Goal: Task Accomplishment & Management: Manage account settings

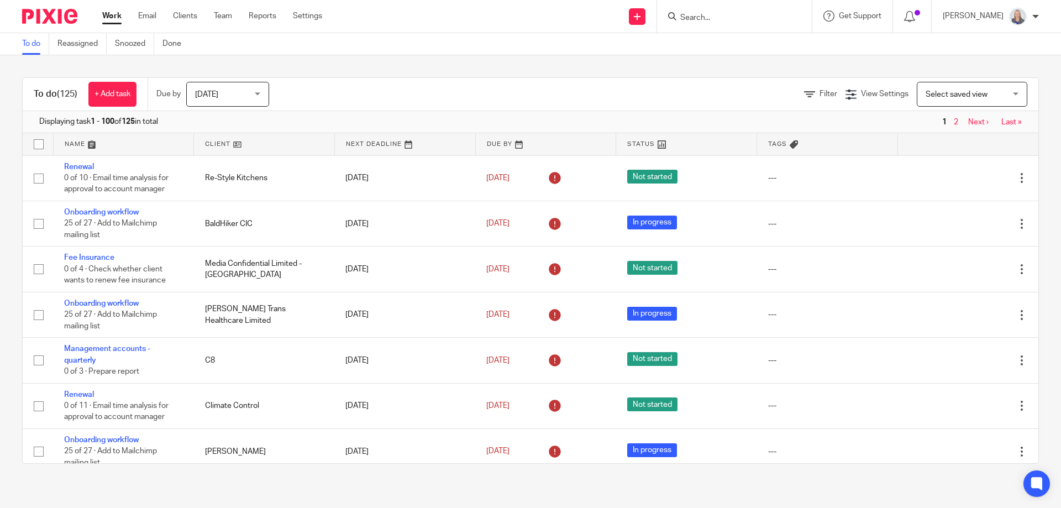
click at [727, 10] on form at bounding box center [738, 16] width 118 height 14
click at [702, 20] on input "Search" at bounding box center [728, 18] width 99 height 10
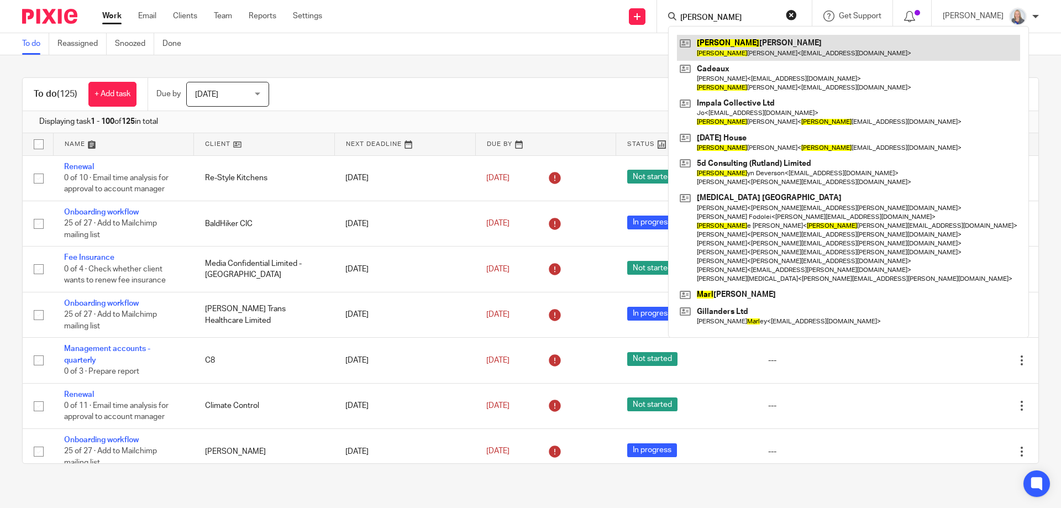
type input "carl"
click at [739, 59] on link at bounding box center [848, 47] width 343 height 25
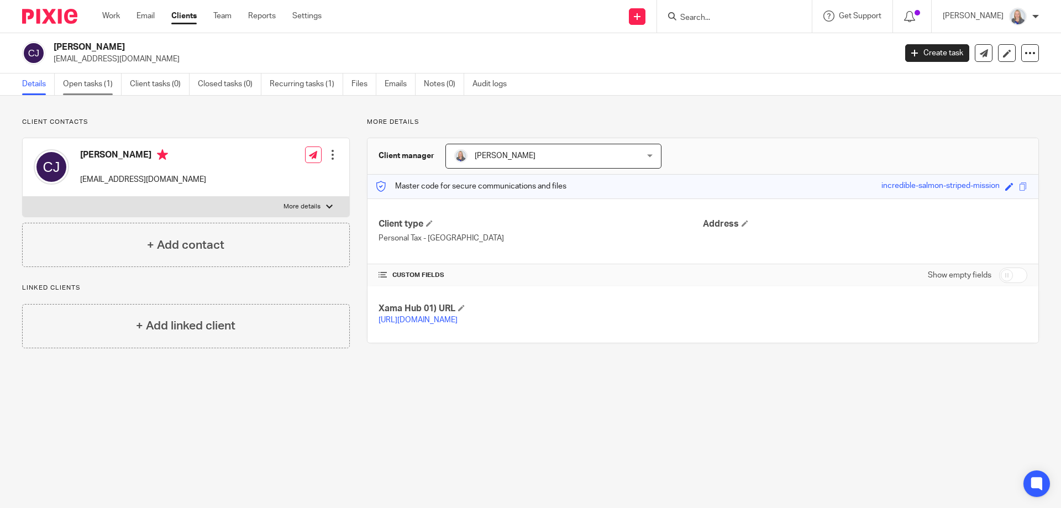
click at [91, 84] on link "Open tasks (1)" at bounding box center [92, 84] width 59 height 22
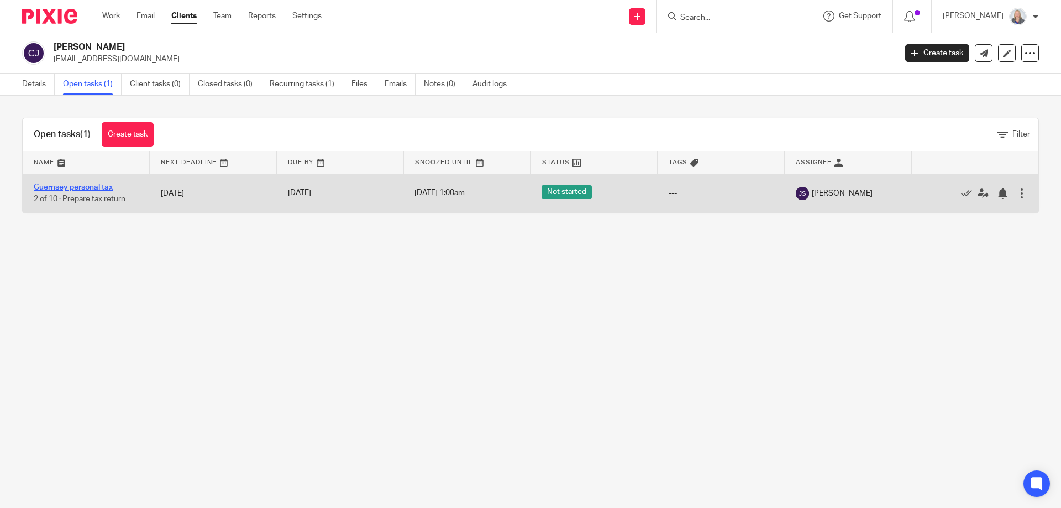
click at [79, 185] on link "Guernsey personal tax" at bounding box center [73, 187] width 79 height 8
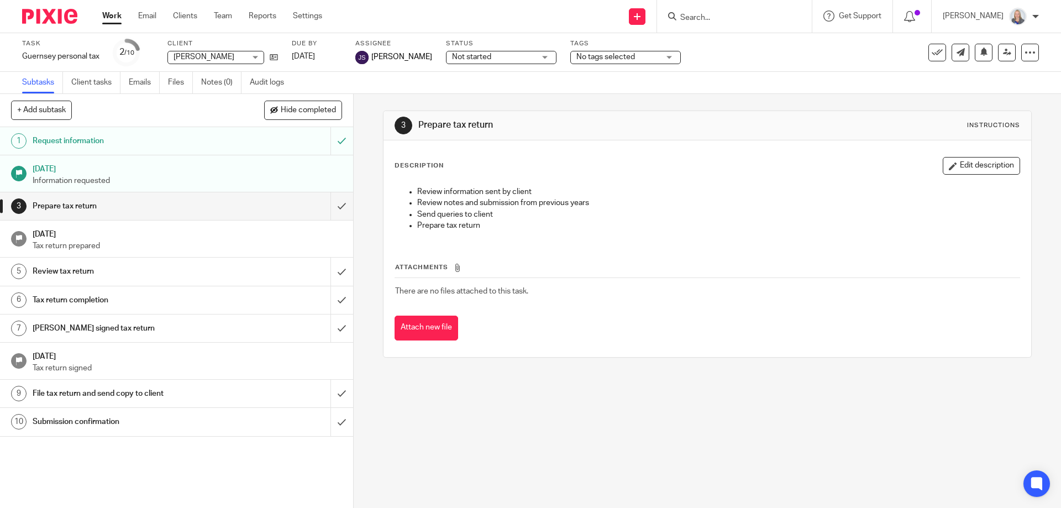
click at [218, 135] on div "Request information" at bounding box center [176, 141] width 287 height 17
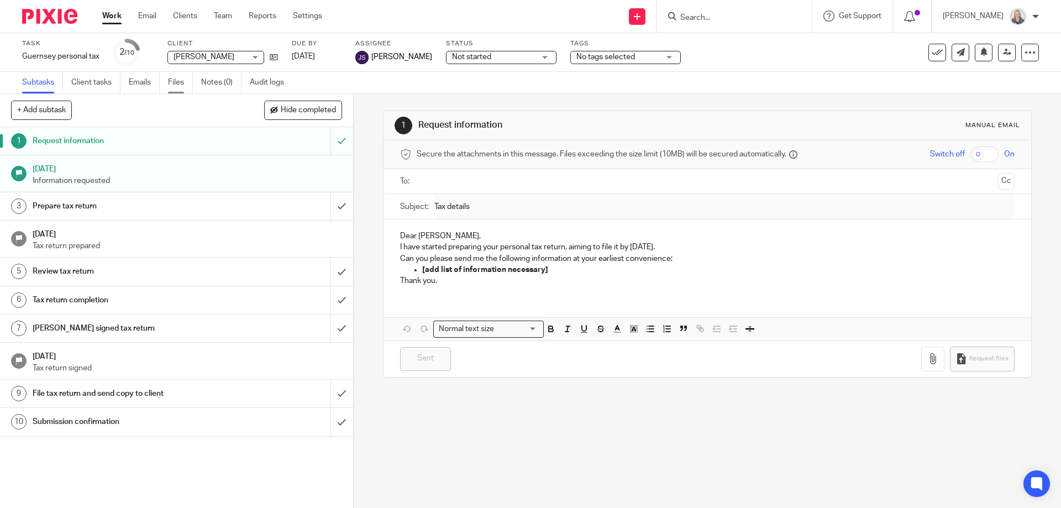
click at [185, 86] on link "Files" at bounding box center [180, 83] width 25 height 22
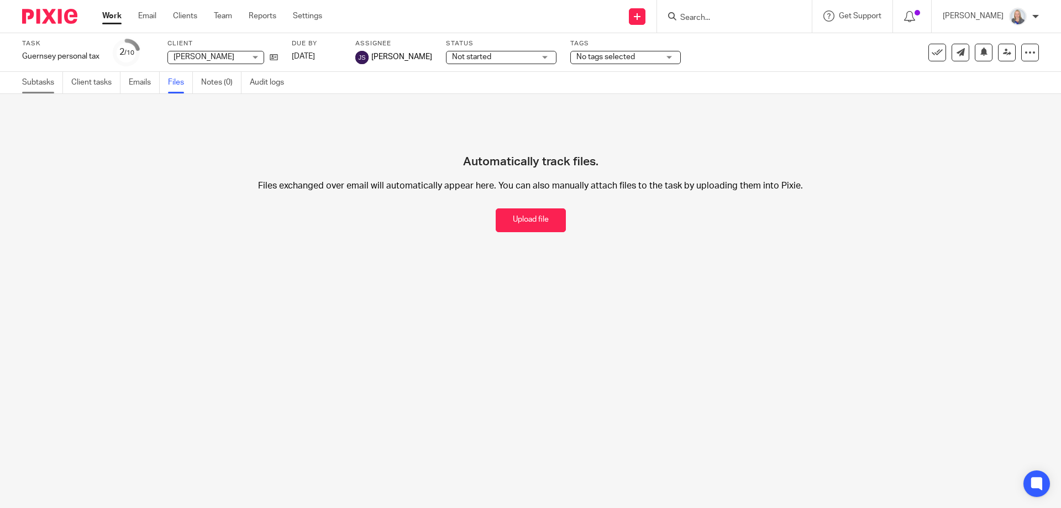
click at [43, 85] on link "Subtasks" at bounding box center [42, 83] width 41 height 22
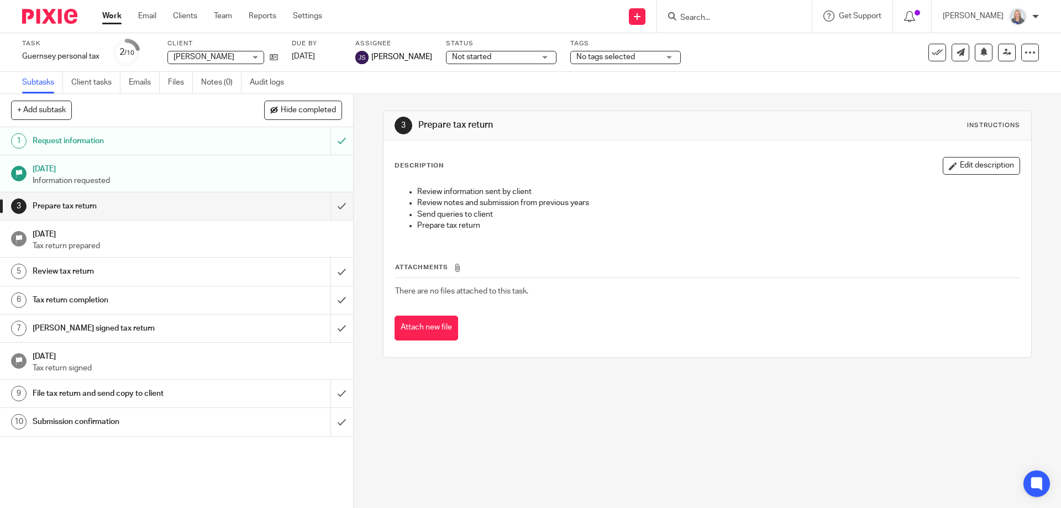
click at [750, 19] on input "Search" at bounding box center [728, 18] width 99 height 10
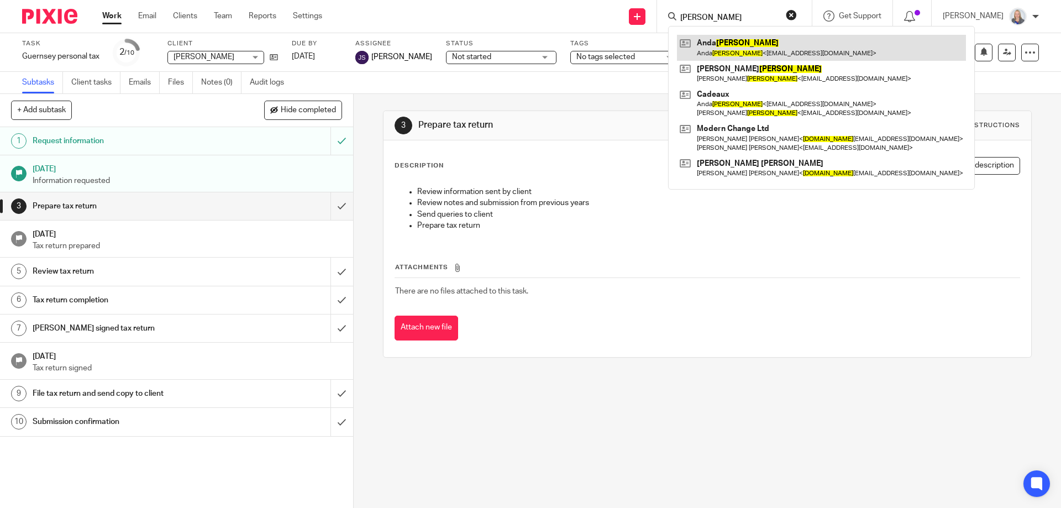
type input "[PERSON_NAME]"
click at [750, 57] on link at bounding box center [821, 47] width 289 height 25
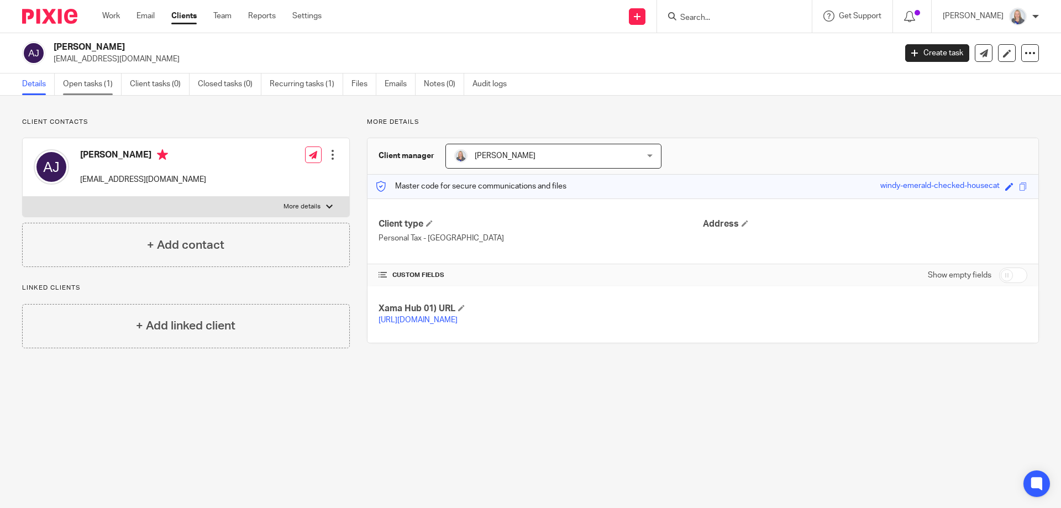
click at [97, 88] on link "Open tasks (1)" at bounding box center [92, 84] width 59 height 22
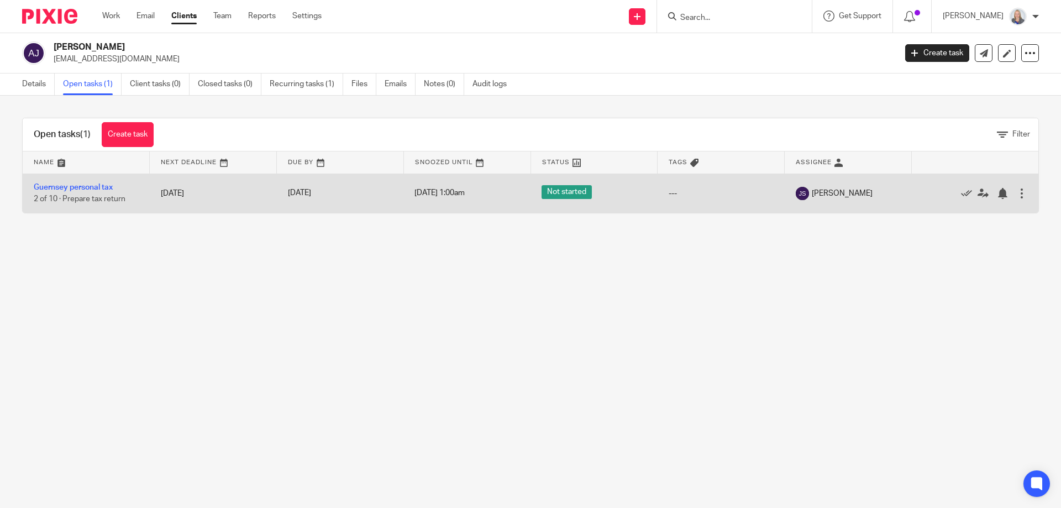
drag, startPoint x: 84, startPoint y: 187, endPoint x: 97, endPoint y: 205, distance: 22.5
click at [85, 187] on link "Guernsey personal tax" at bounding box center [73, 187] width 79 height 8
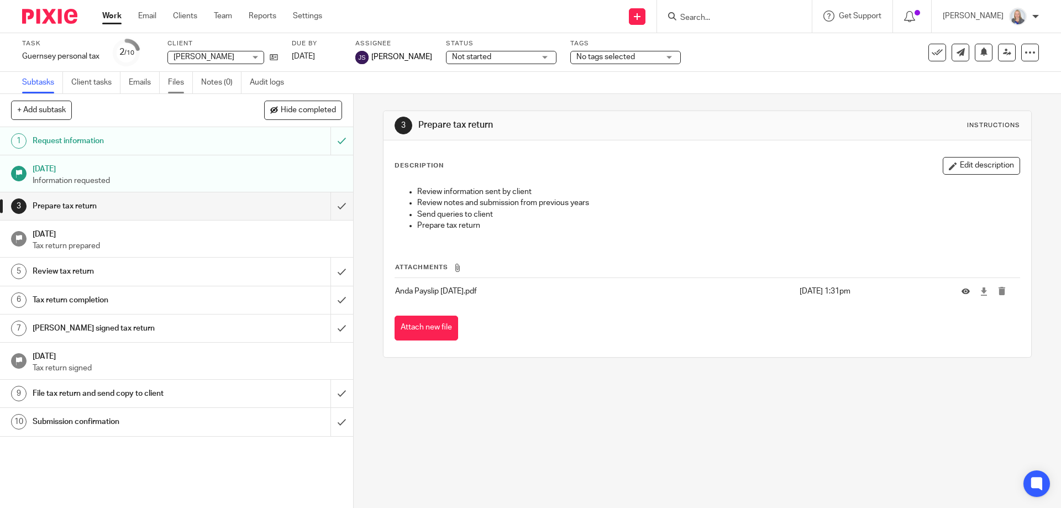
click at [178, 86] on link "Files" at bounding box center [180, 83] width 25 height 22
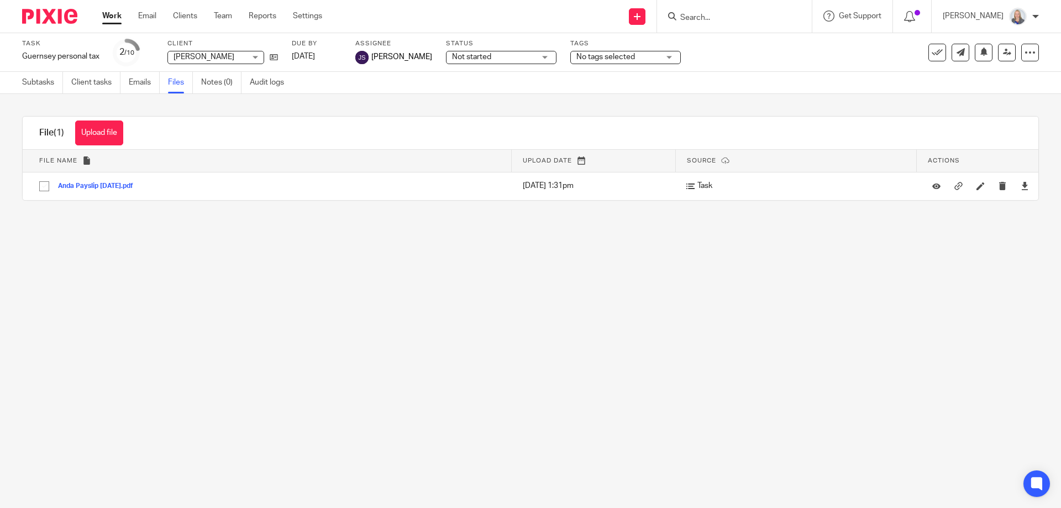
click at [703, 12] on form at bounding box center [738, 16] width 118 height 14
click at [707, 17] on input "Search" at bounding box center [728, 18] width 99 height 10
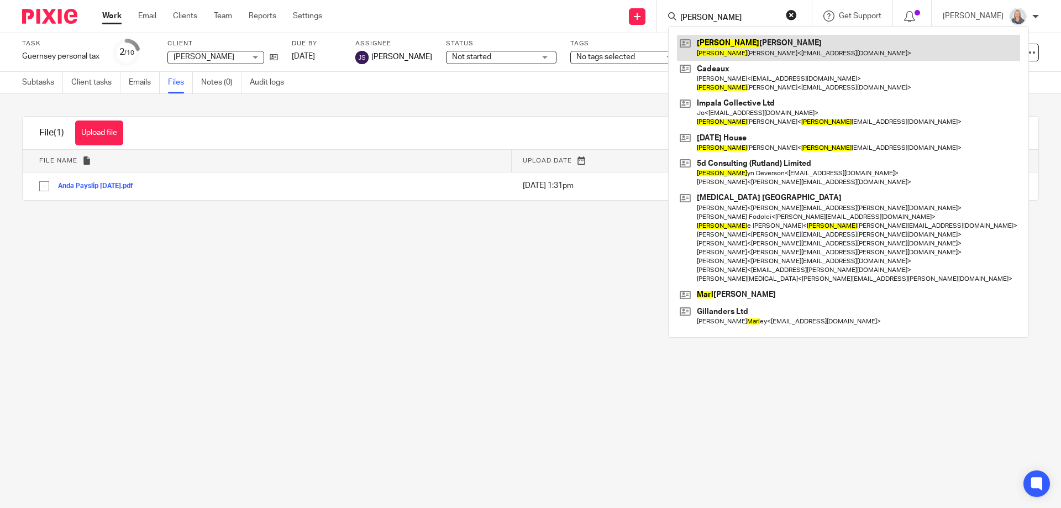
type input "carl"
click at [767, 57] on link at bounding box center [848, 47] width 343 height 25
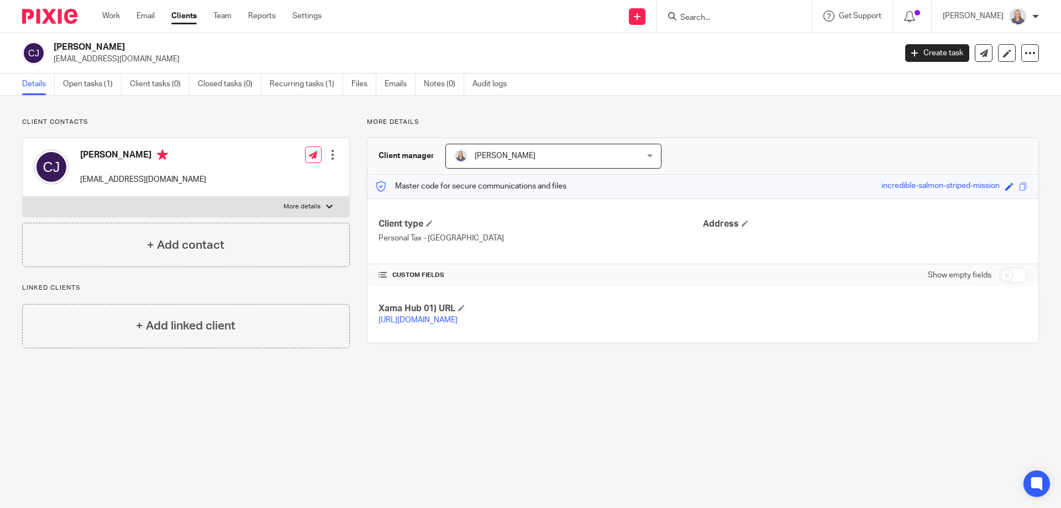
drag, startPoint x: 85, startPoint y: 80, endPoint x: 93, endPoint y: 117, distance: 37.5
click at [85, 80] on link "Open tasks (1)" at bounding box center [92, 84] width 59 height 22
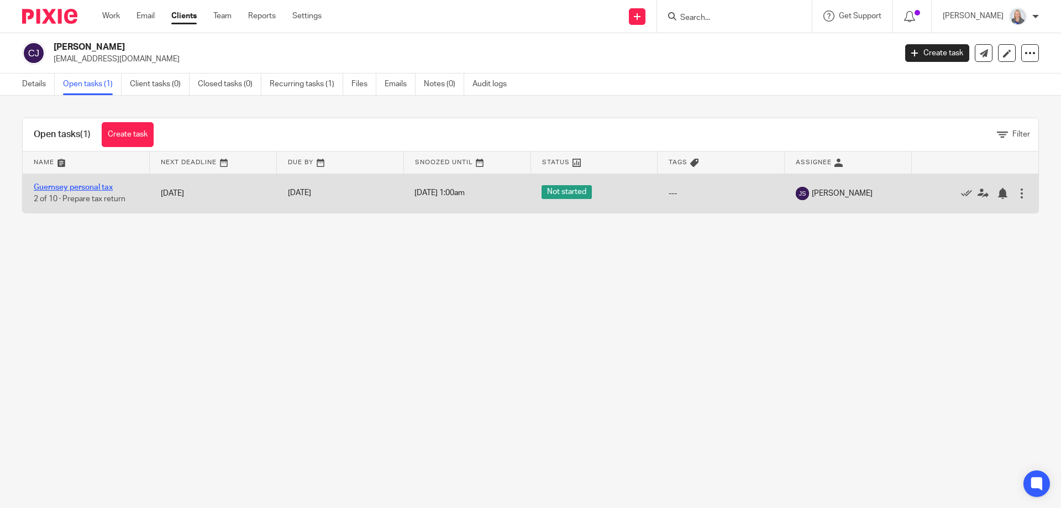
click at [71, 186] on link "Guernsey personal tax" at bounding box center [73, 187] width 79 height 8
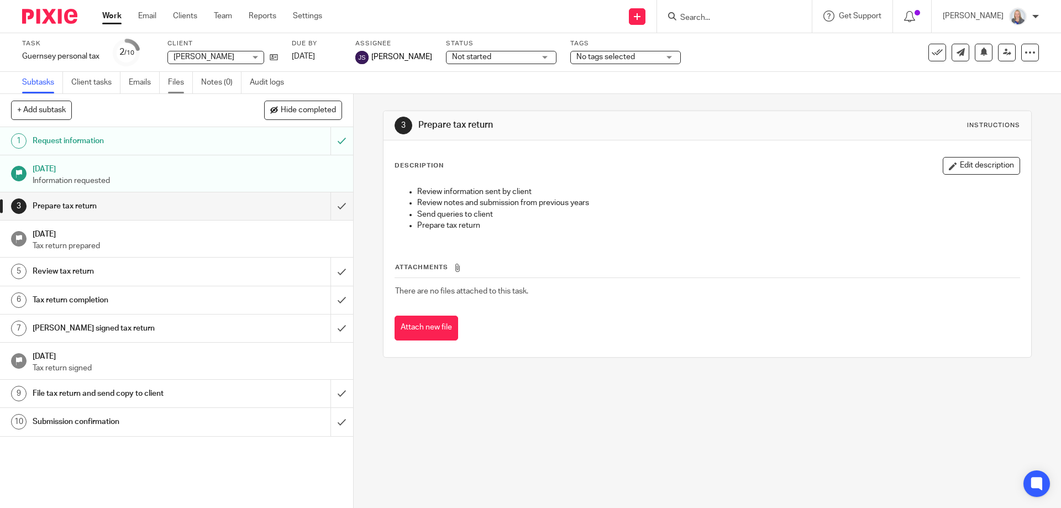
click at [178, 85] on link "Files" at bounding box center [180, 83] width 25 height 22
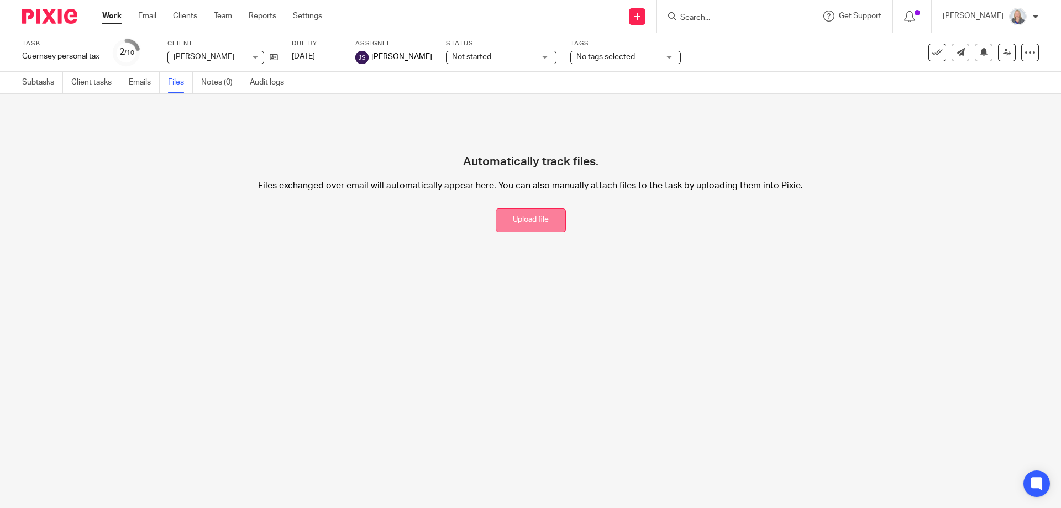
click at [522, 213] on button "Upload file" at bounding box center [531, 220] width 70 height 24
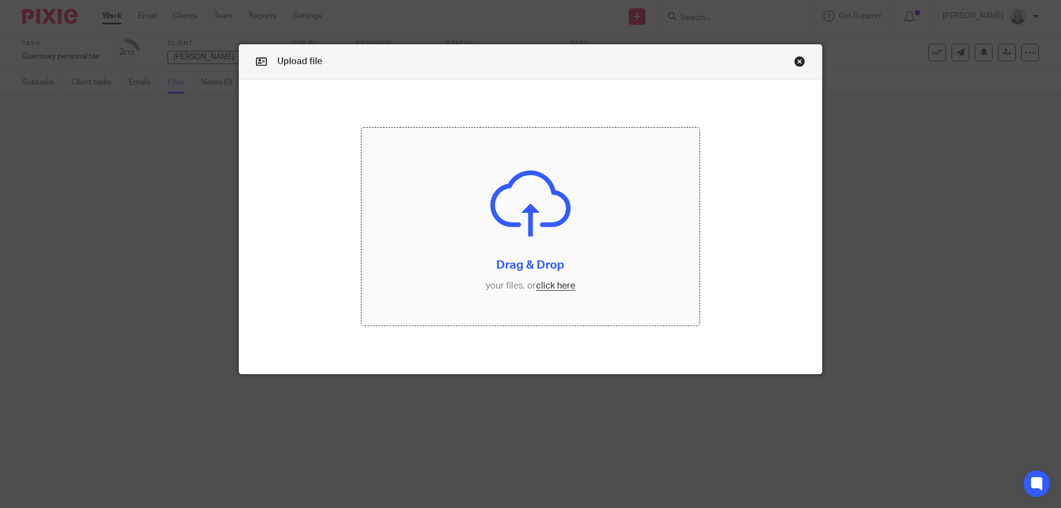
click at [552, 283] on input "file" at bounding box center [530, 227] width 339 height 198
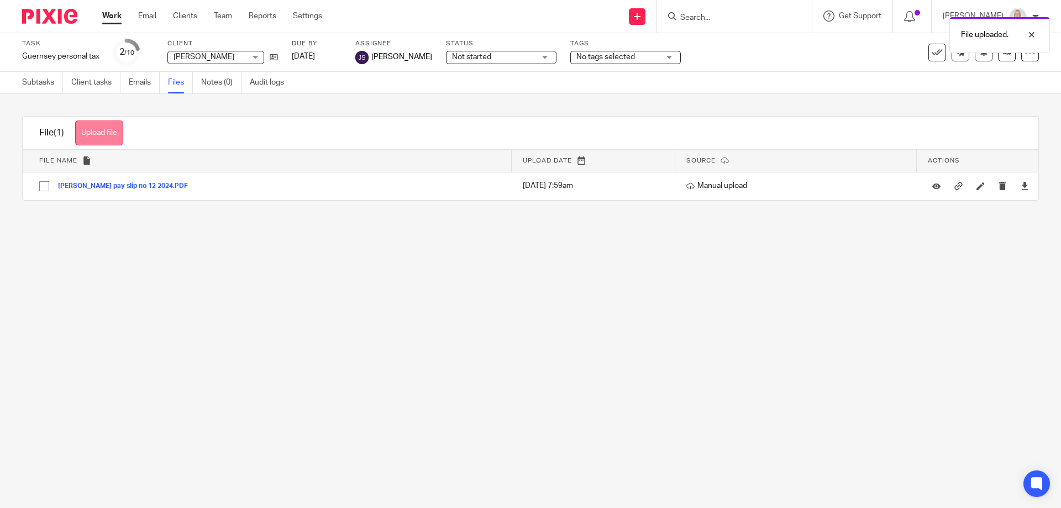
click at [111, 128] on button "Upload file" at bounding box center [99, 132] width 48 height 25
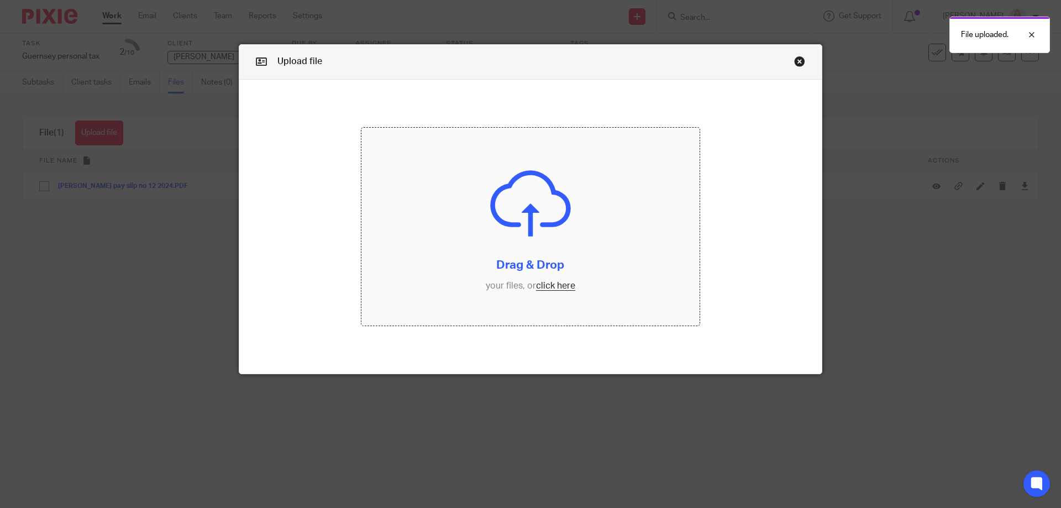
click at [559, 286] on input "file" at bounding box center [530, 227] width 339 height 198
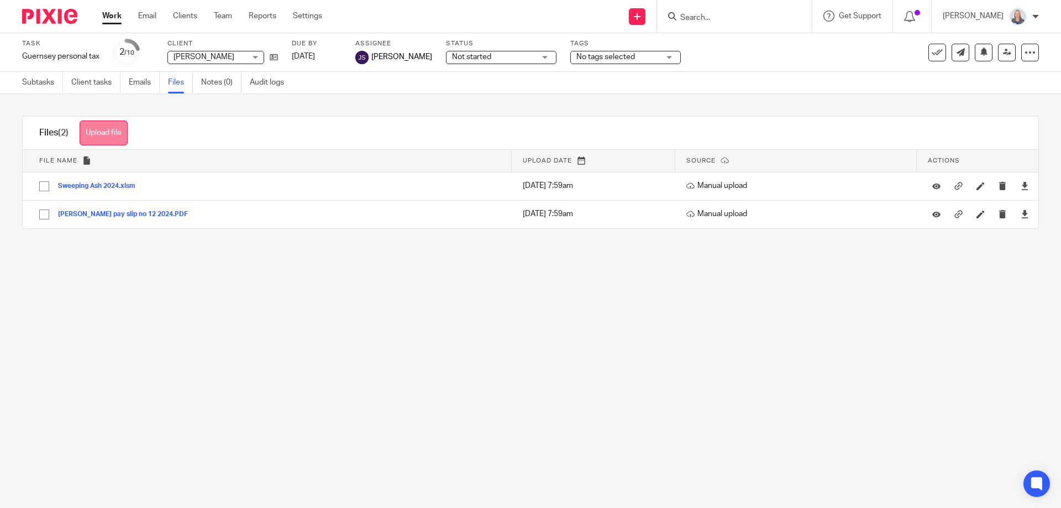
click at [93, 124] on button "Upload file" at bounding box center [104, 132] width 48 height 25
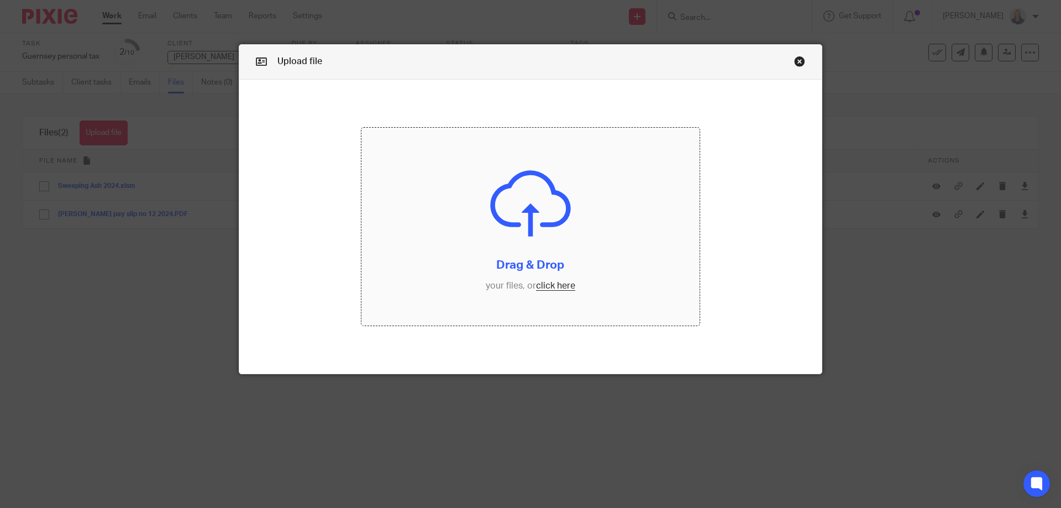
click at [550, 292] on input "file" at bounding box center [530, 227] width 339 height 198
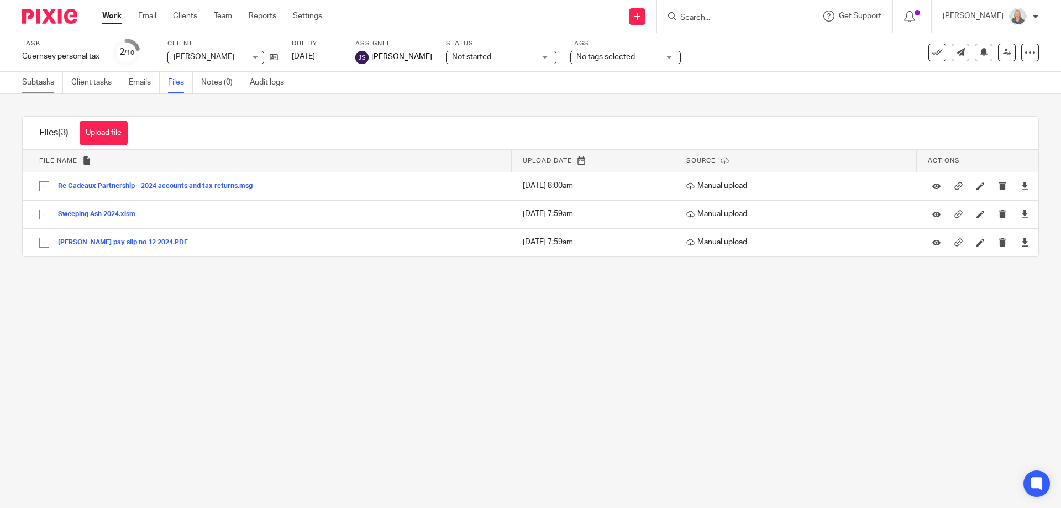
click at [54, 79] on link "Subtasks" at bounding box center [42, 83] width 41 height 22
